Goal: Task Accomplishment & Management: Use online tool/utility

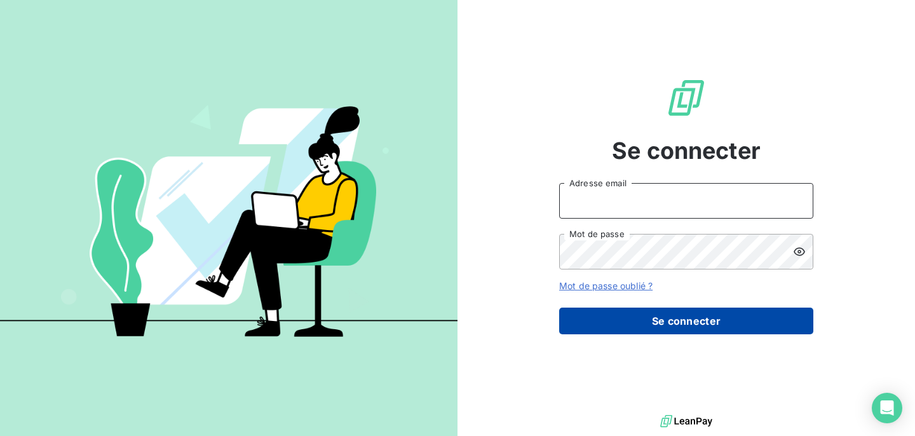
type input "[EMAIL_ADDRESS][DOMAIN_NAME]"
click at [640, 317] on button "Se connecter" at bounding box center [686, 321] width 254 height 27
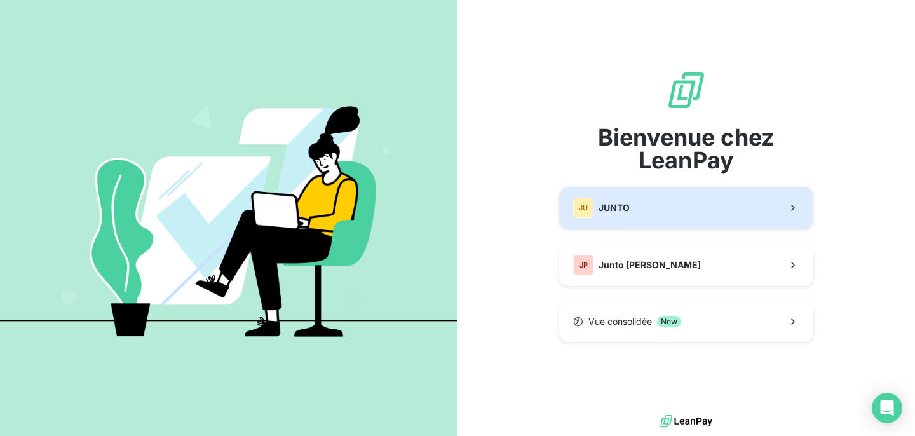
click at [645, 206] on button "JU JUNTO" at bounding box center [686, 208] width 254 height 42
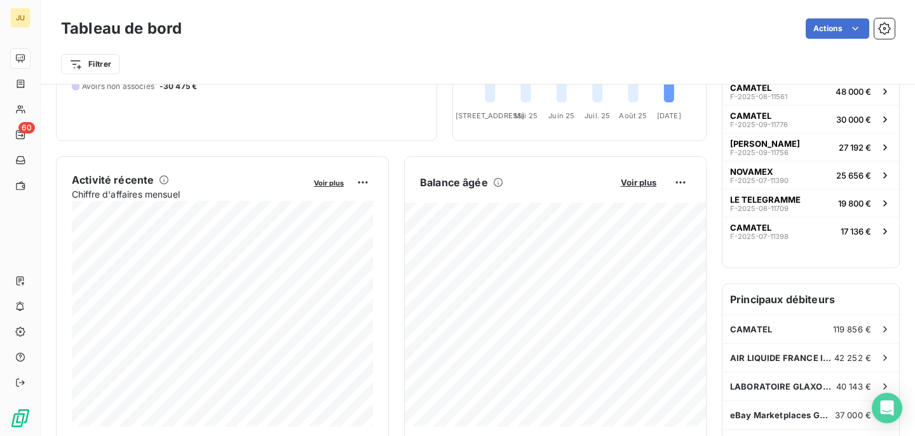
scroll to position [176, 0]
